Goal: Check status

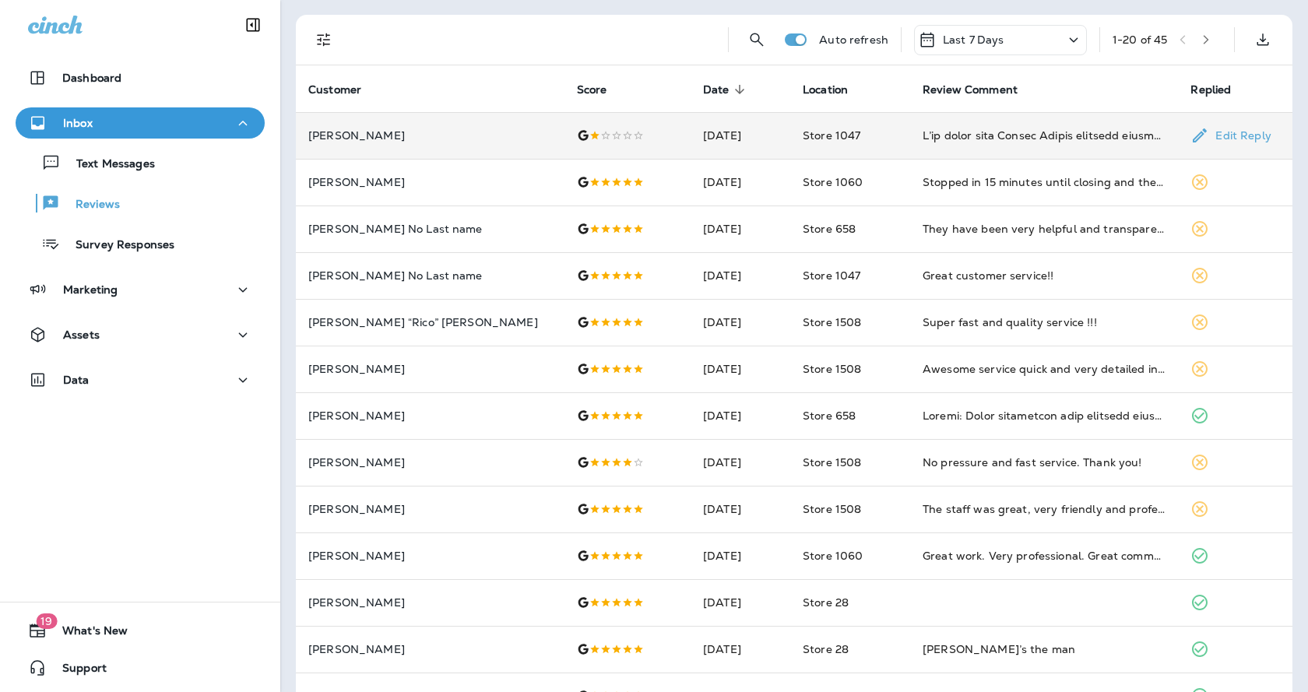
scroll to position [78, 0]
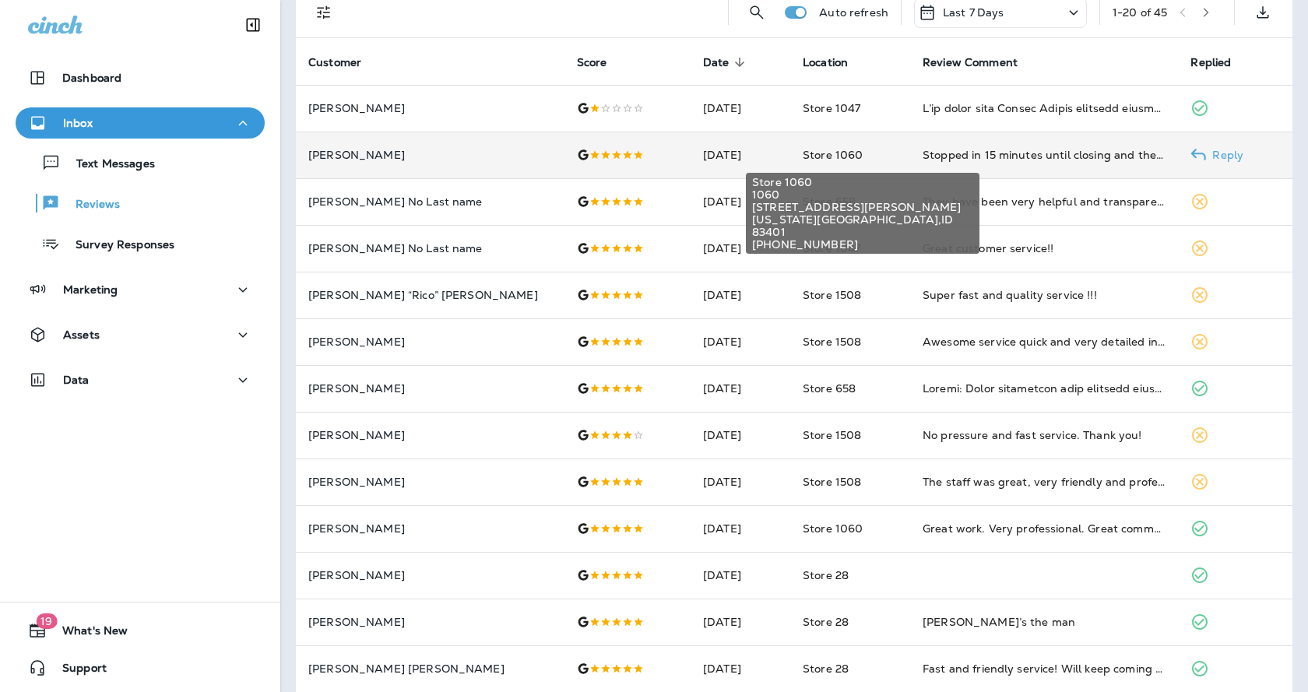
click at [803, 159] on span "Store 1060" at bounding box center [833, 155] width 60 height 14
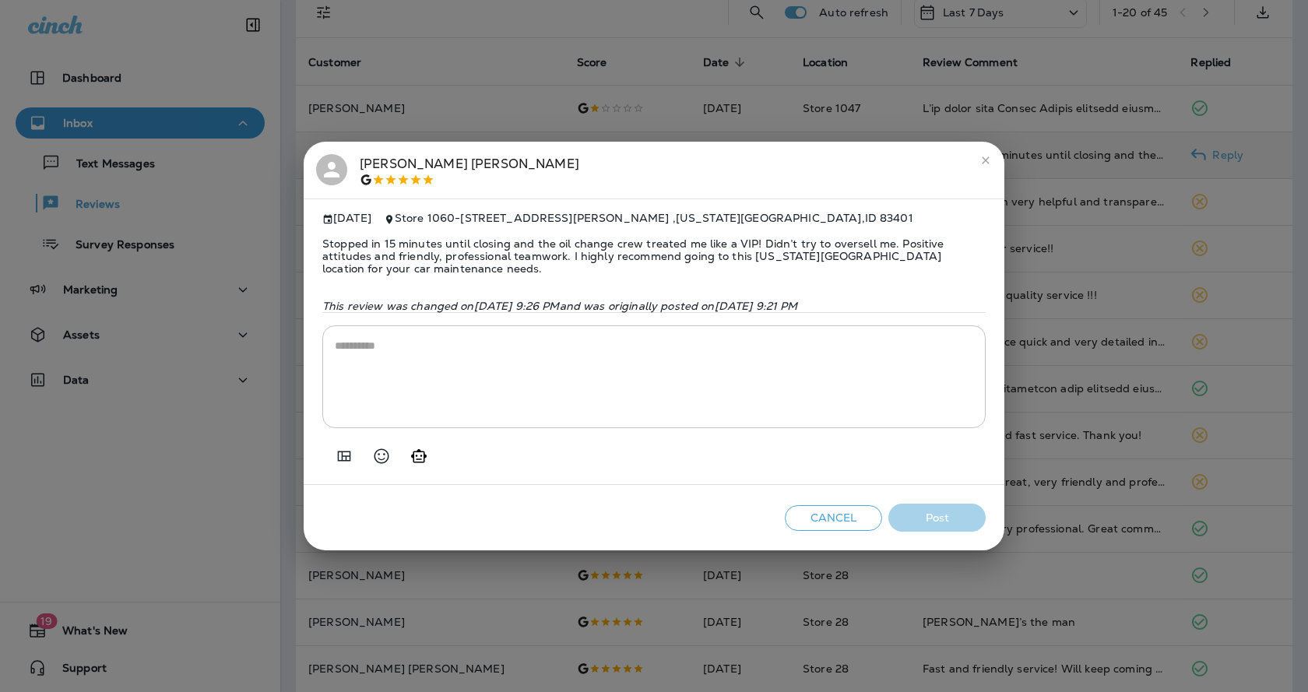
click at [989, 163] on icon "close" at bounding box center [985, 159] width 7 height 7
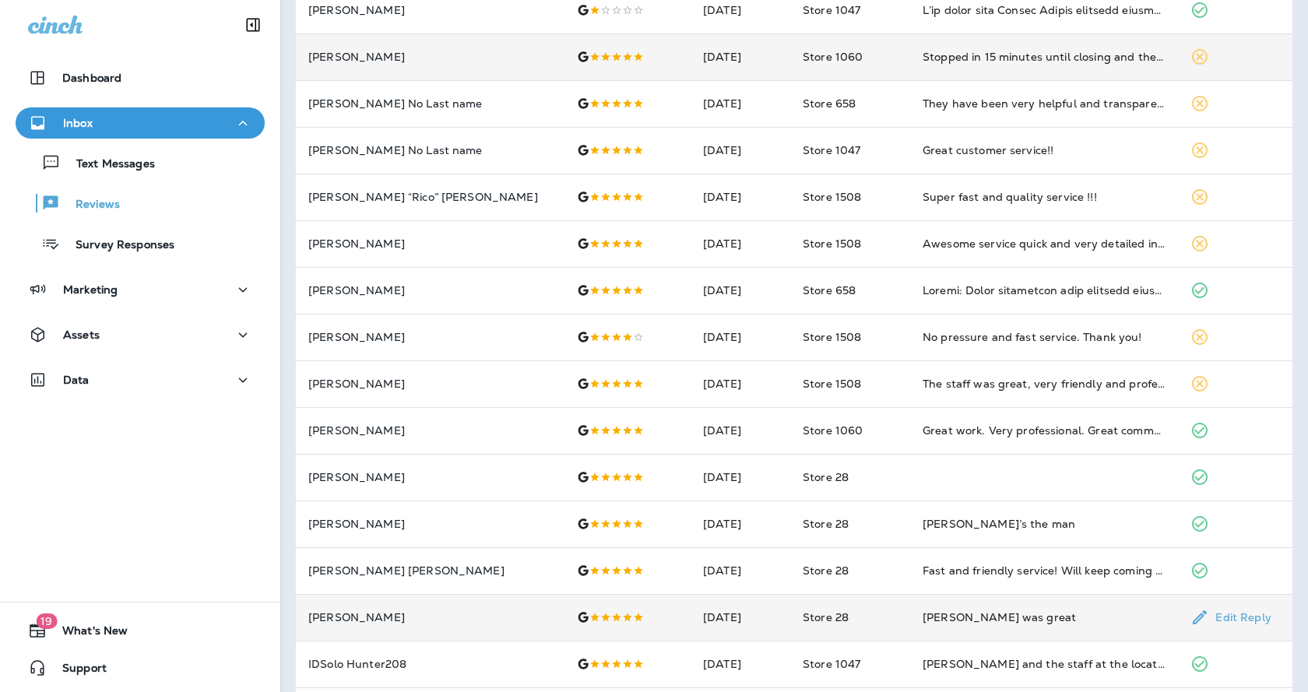
scroll to position [0, 0]
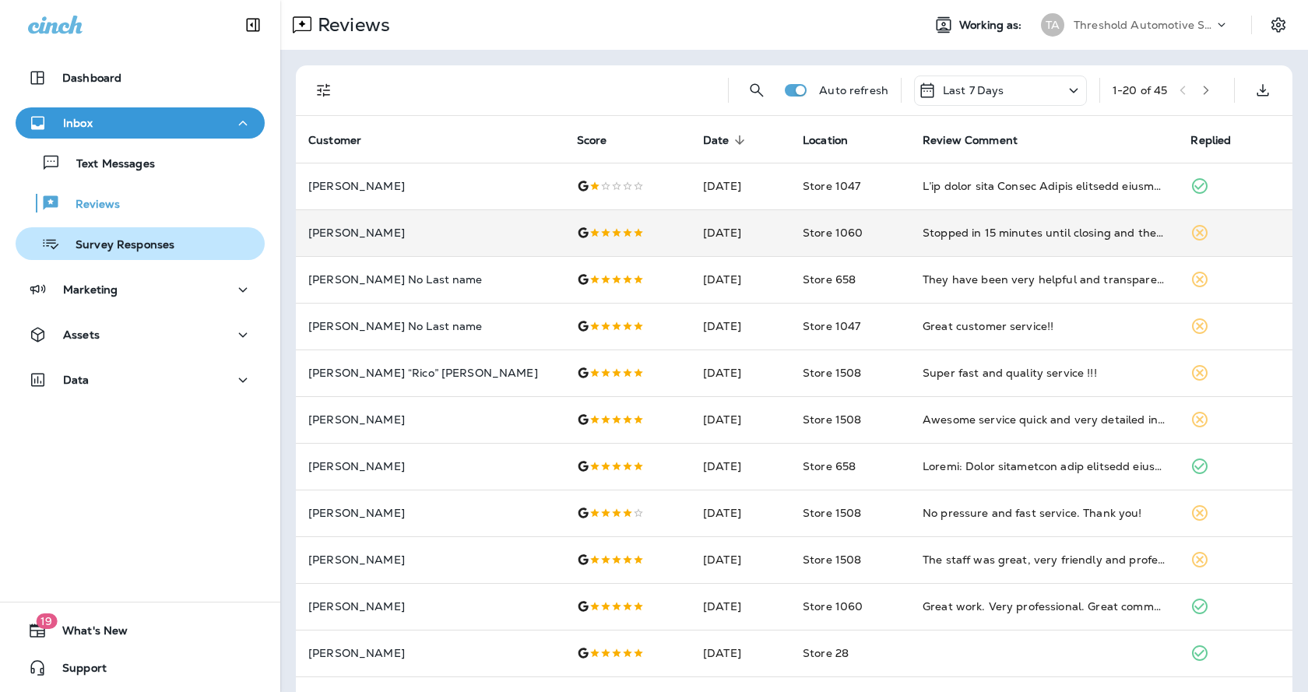
click at [134, 255] on div "Survey Responses" at bounding box center [98, 243] width 153 height 23
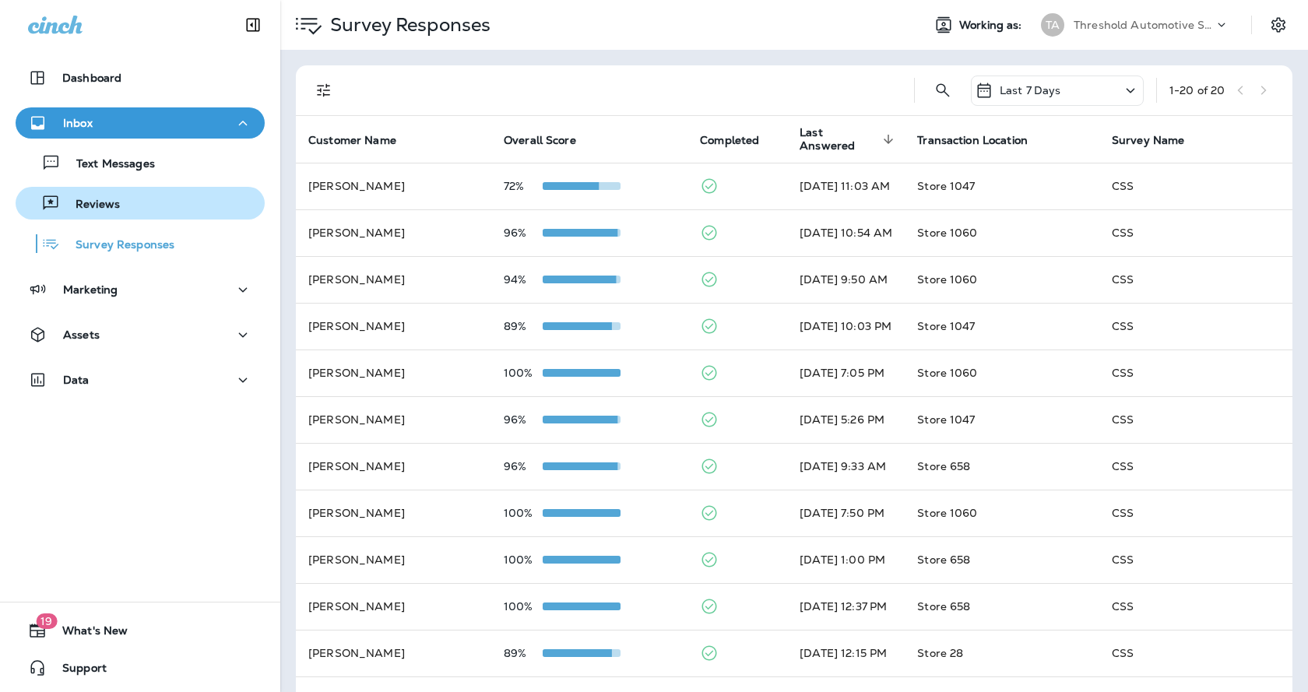
click at [124, 207] on div "Reviews" at bounding box center [140, 203] width 237 height 23
